Goal: Find specific page/section: Find specific page/section

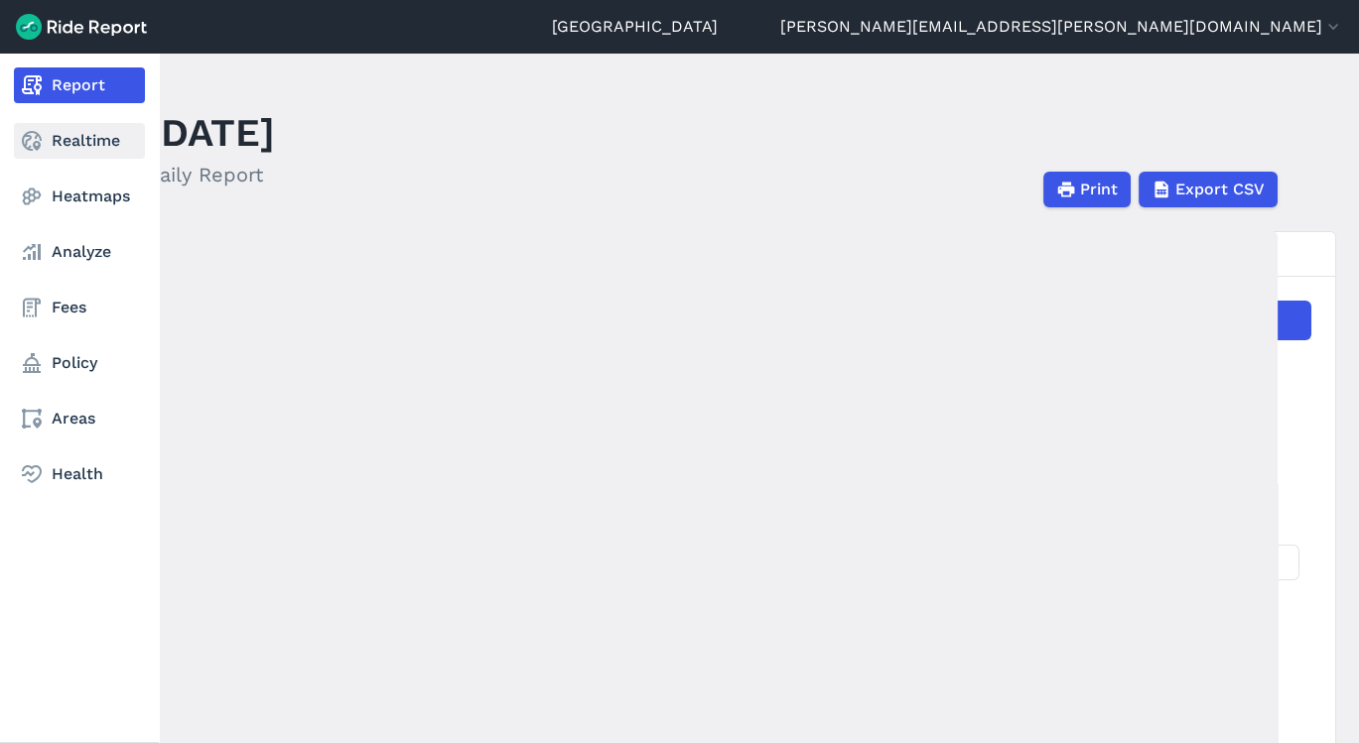
click at [68, 132] on link "Realtime" at bounding box center [79, 141] width 131 height 36
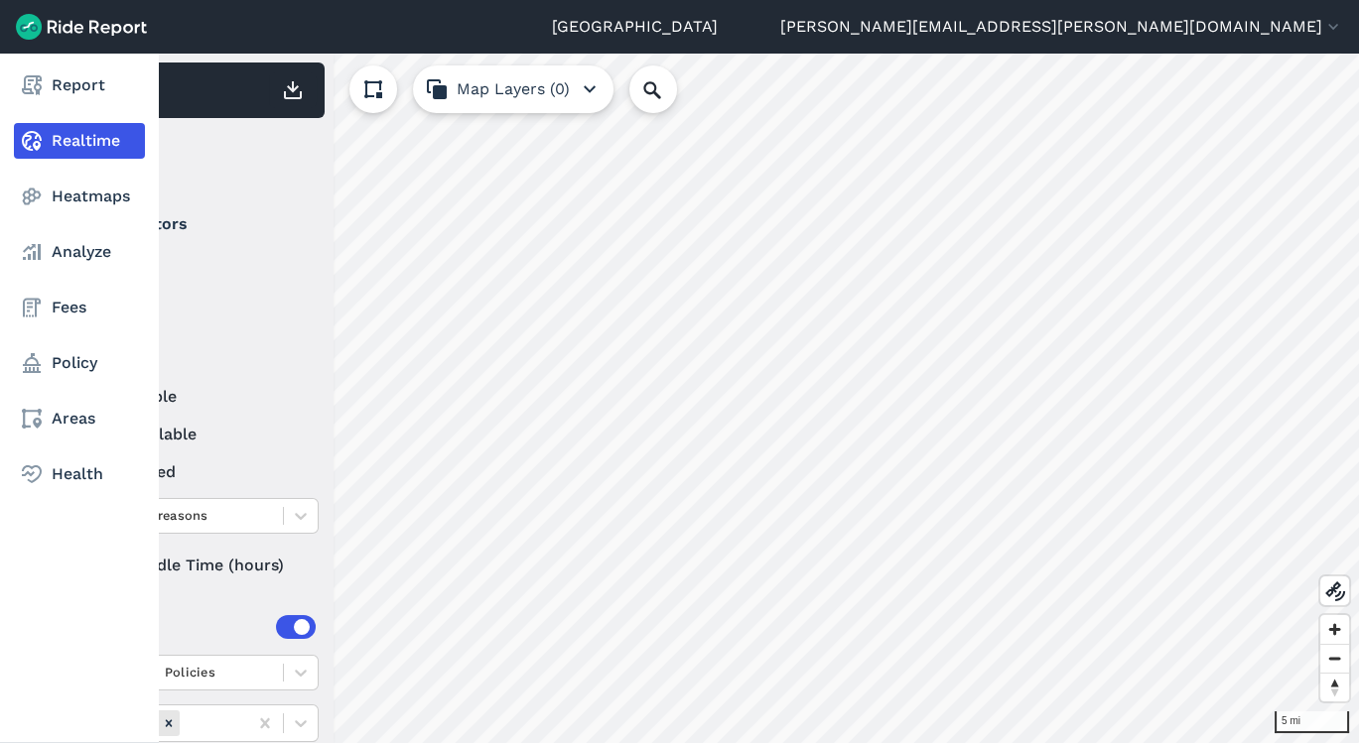
click at [100, 110] on nav "Report Realtime Heatmaps Analyze Fees Policy Areas Health" at bounding box center [79, 280] width 159 height 453
click at [92, 251] on link "Analyze" at bounding box center [79, 252] width 131 height 36
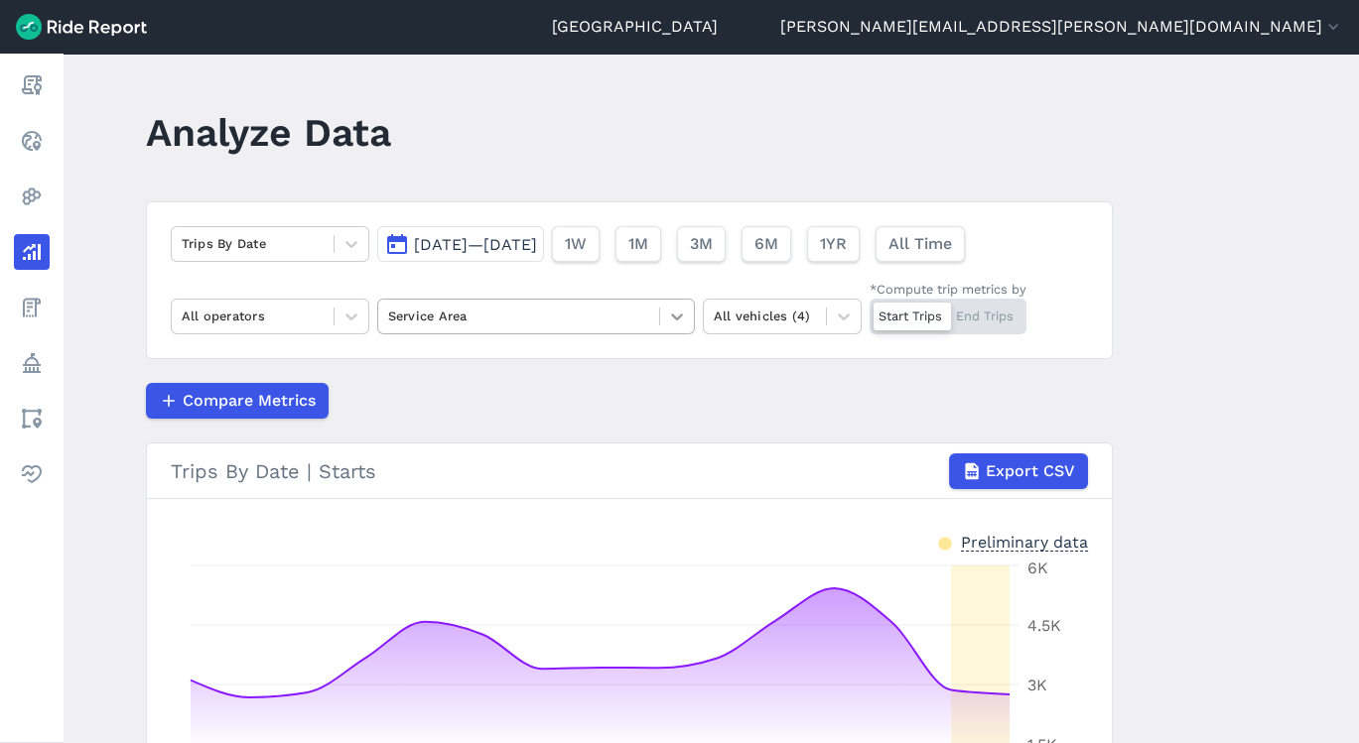
click at [660, 320] on div at bounding box center [677, 317] width 34 height 34
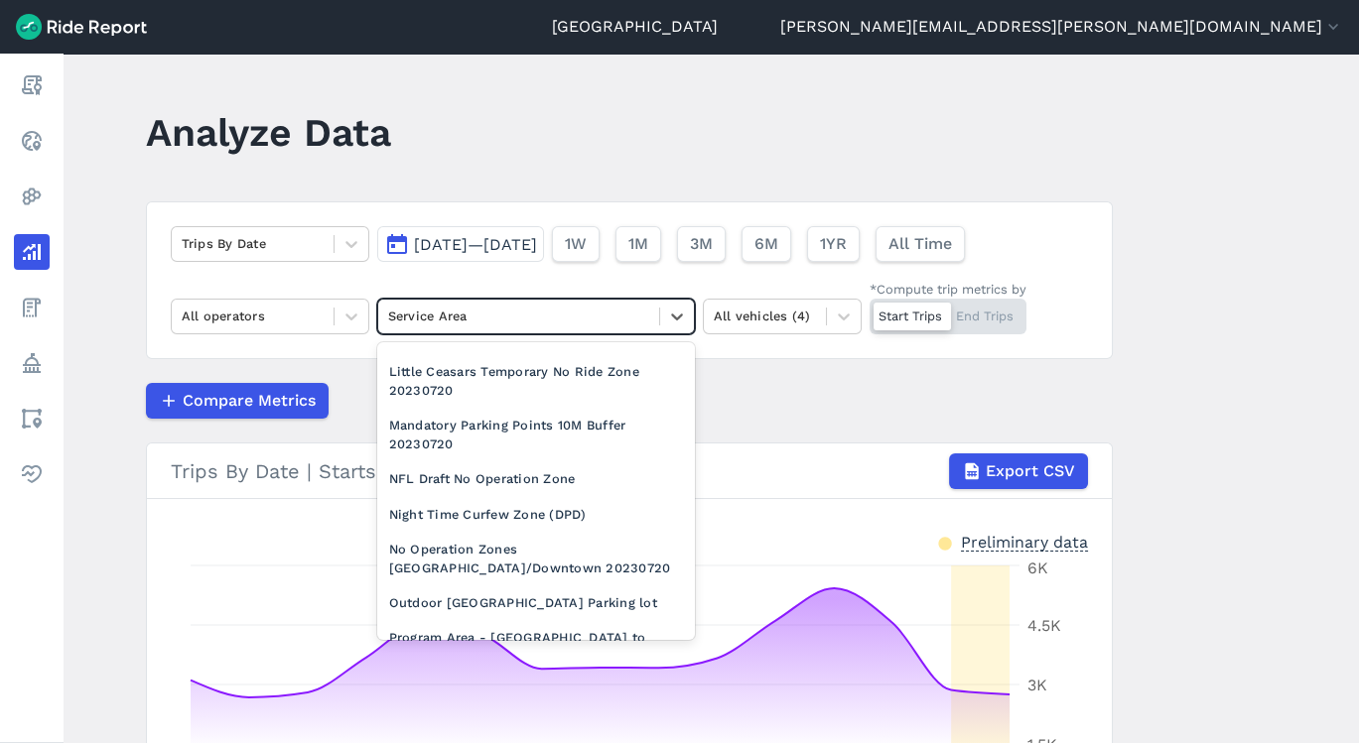
scroll to position [2069, 0]
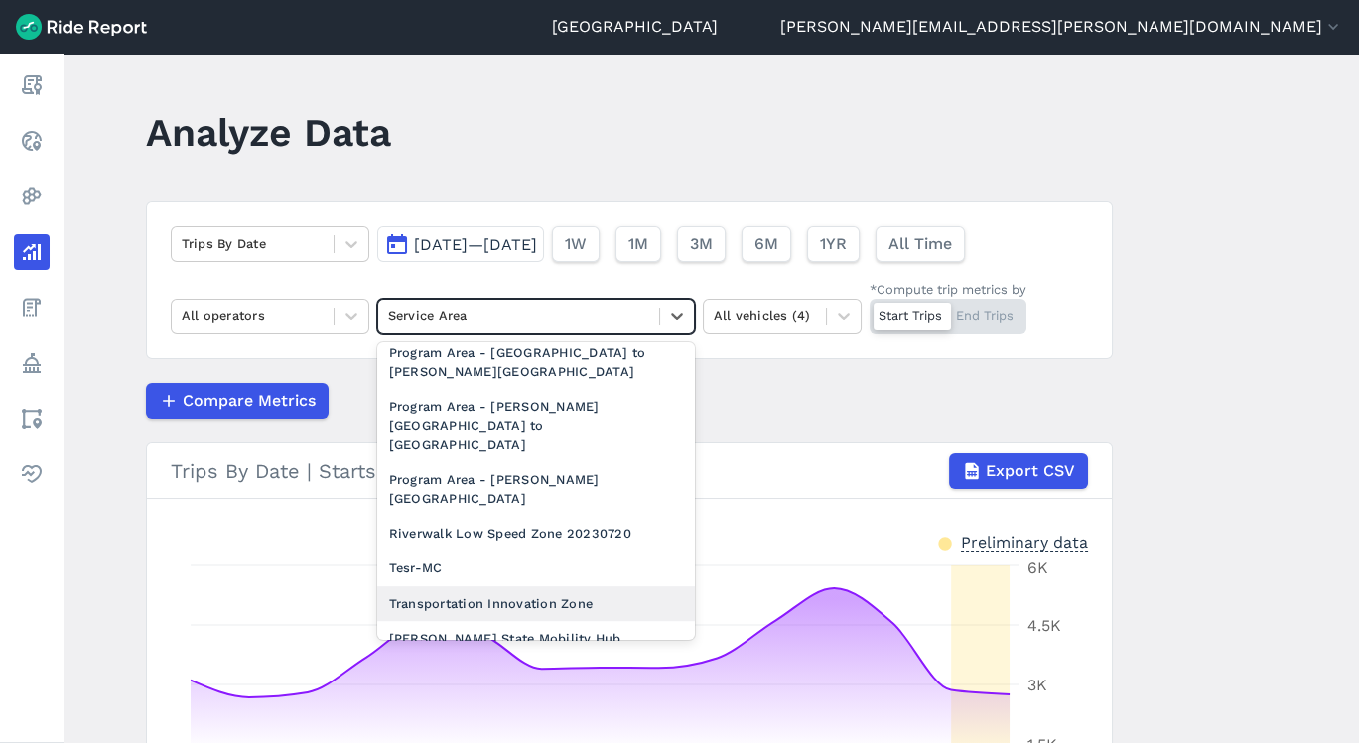
click at [573, 587] on div "Transportation Innovation Zone" at bounding box center [536, 604] width 318 height 35
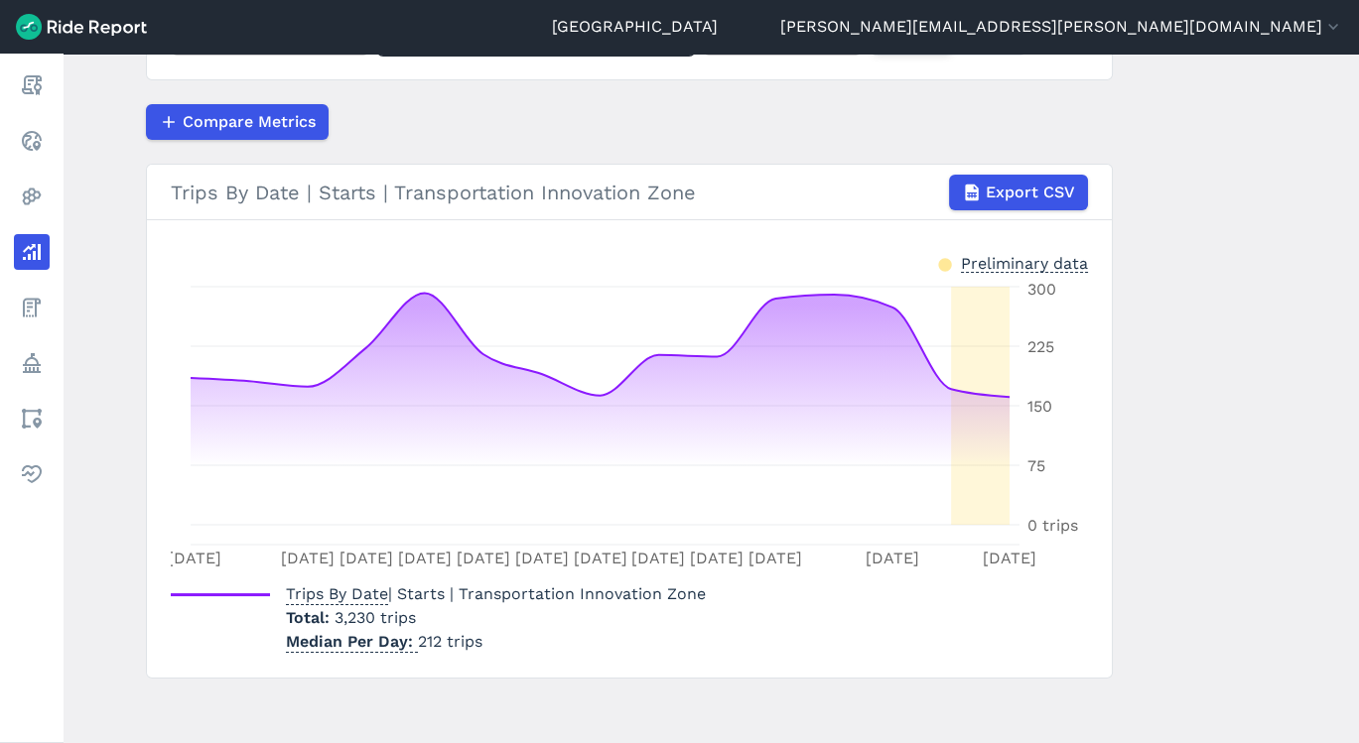
scroll to position [284, 0]
